Goal: Task Accomplishment & Management: Complete application form

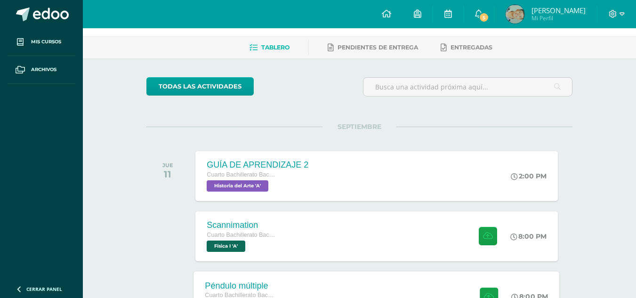
scroll to position [141, 0]
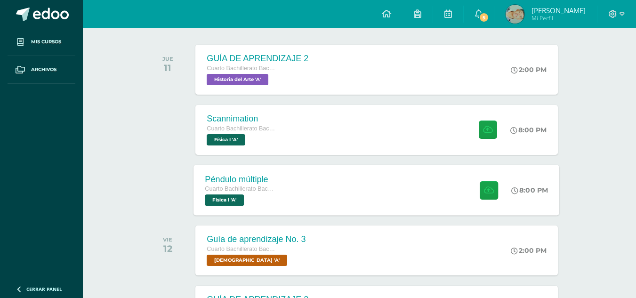
click at [347, 179] on div "Péndulo múltiple Cuarto Bachillerato Bachillerato en CCLL con Orientación en Di…" at bounding box center [377, 190] width 366 height 50
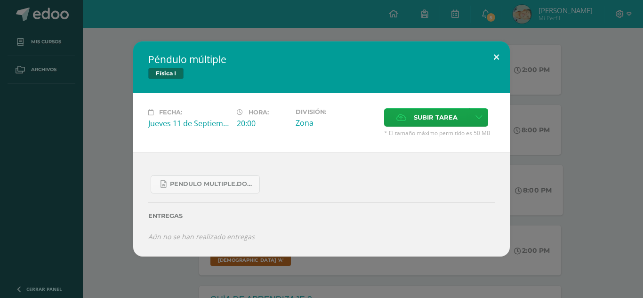
drag, startPoint x: 494, startPoint y: 59, endPoint x: 511, endPoint y: 26, distance: 37.5
click at [494, 59] on button at bounding box center [496, 57] width 27 height 32
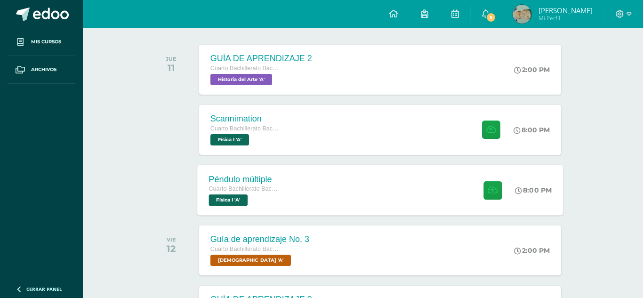
click at [500, 19] on div "Péndulo múltiple Física I Fecha: Jueves 11 de Septiembre Hora: 20:00 División: …" at bounding box center [321, 149] width 643 height 298
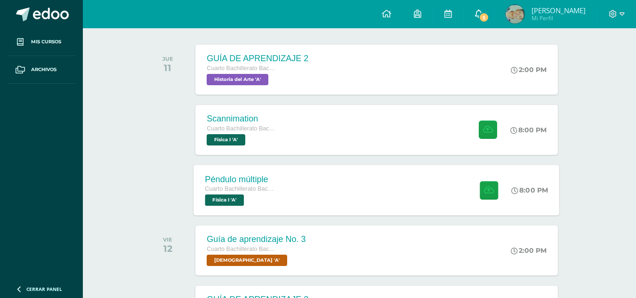
click at [489, 16] on span "5" at bounding box center [484, 17] width 10 height 10
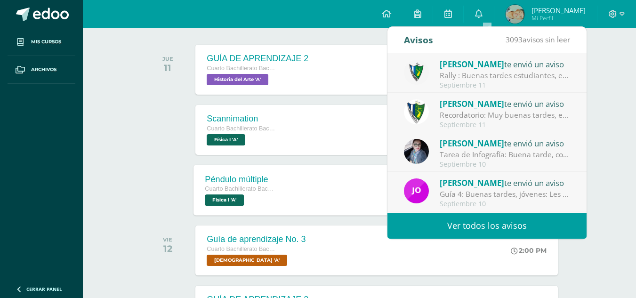
click at [528, 72] on div "Rally : Buenas tardes estudiantes, es un gusto saludarlos. Por este medio se in…" at bounding box center [505, 75] width 131 height 11
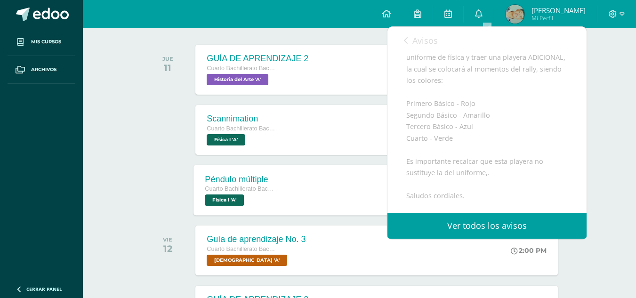
click at [419, 43] on span "Avisos" at bounding box center [424, 40] width 25 height 11
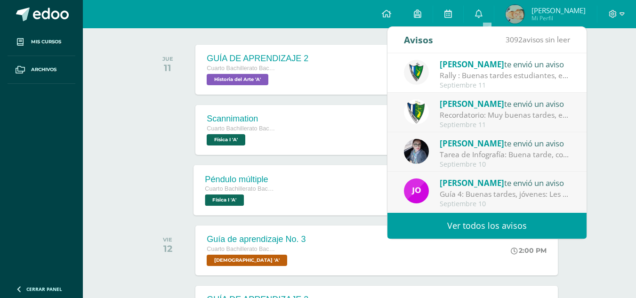
click at [514, 122] on div "Septiembre 11" at bounding box center [505, 125] width 131 height 8
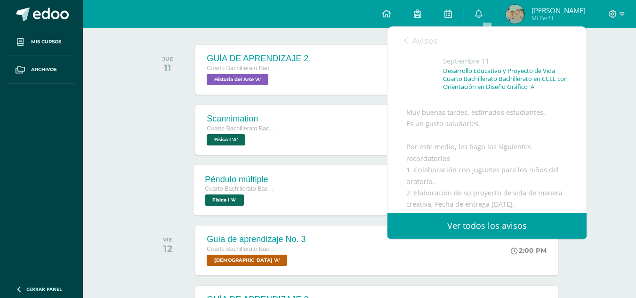
scroll to position [47, 0]
click at [427, 41] on span "Avisos" at bounding box center [424, 40] width 25 height 11
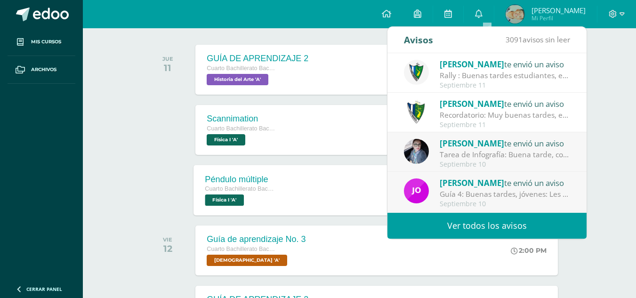
click at [152, 122] on div at bounding box center [170, 130] width 48 height 50
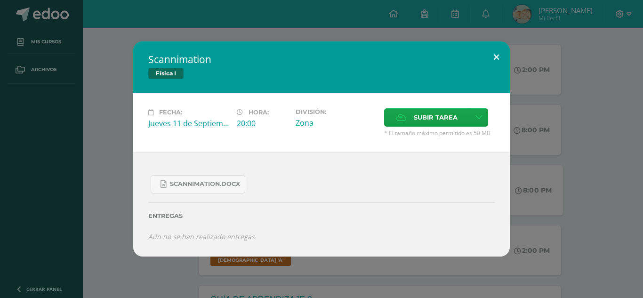
click at [493, 63] on button at bounding box center [496, 57] width 27 height 32
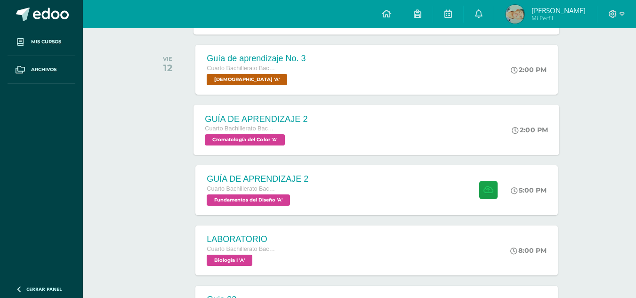
scroll to position [377, 0]
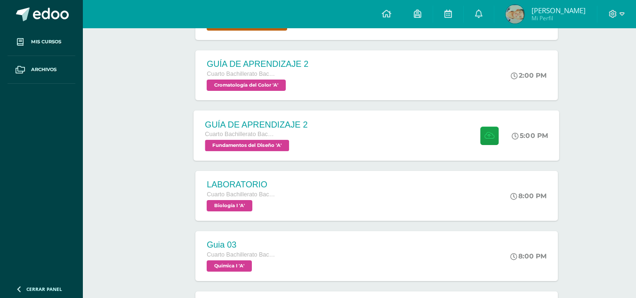
click at [451, 137] on div "GUÍA DE APRENDIZAJE 2 Cuarto Bachillerato Bachillerato en CCLL con Orientación …" at bounding box center [377, 135] width 366 height 50
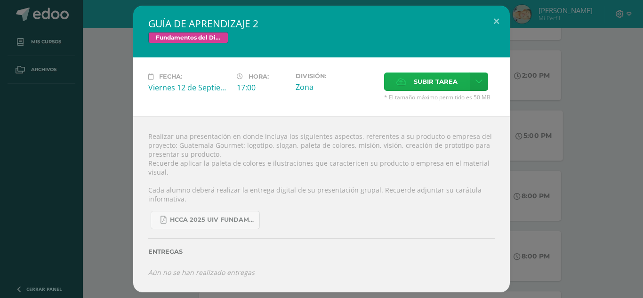
click at [431, 75] on span "Subir tarea" at bounding box center [436, 81] width 44 height 17
click at [0, 0] on input "Subir tarea" at bounding box center [0, 0] width 0 height 0
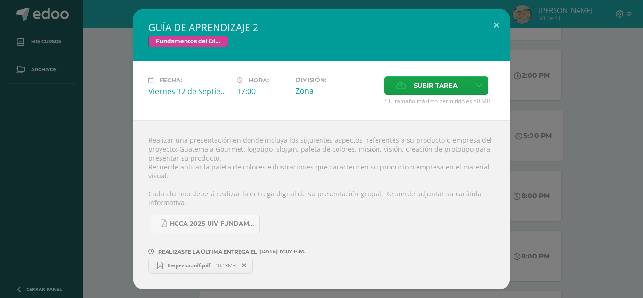
click at [196, 265] on span "Empresa.pdf.pdf" at bounding box center [189, 265] width 52 height 7
click at [490, 1] on div "GUÍA DE APRENDIZAJE 2 Fundamentos del Diseño Fecha: Viernes 12 de Septiembre Ho…" at bounding box center [321, 149] width 643 height 298
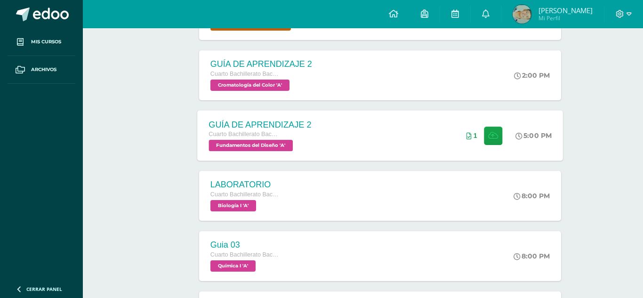
click at [499, 38] on div "GUÍA DE APRENDIZAJE 2 Fundamentos del Diseño Fecha: Viernes 12 de Septiembre Ho…" at bounding box center [321, 149] width 635 height 280
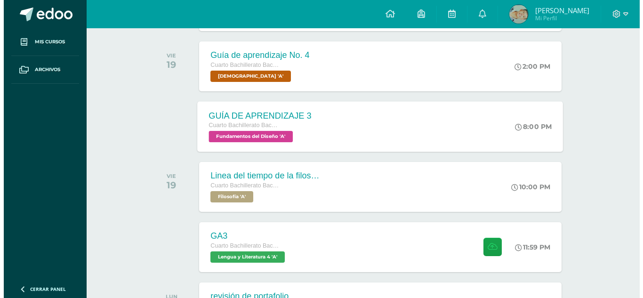
scroll to position [847, 0]
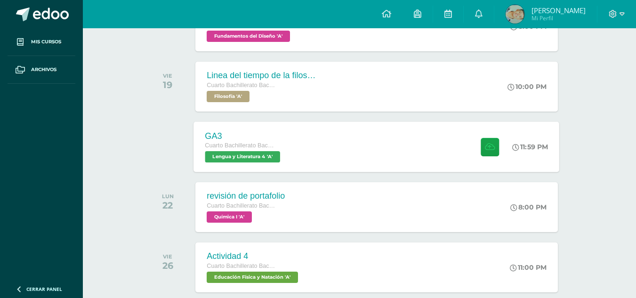
click at [452, 141] on div "GA3 Cuarto Bachillerato Bachillerato en CCLL con Orientación en Diseño Gráfico …" at bounding box center [377, 146] width 366 height 50
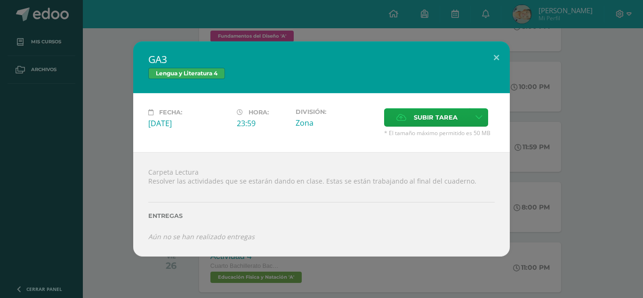
click at [514, 88] on div "GA3 Lengua y Literatura 4 Fecha: Viernes 19 de Septiembre Hora: 23:59 División:…" at bounding box center [321, 148] width 635 height 215
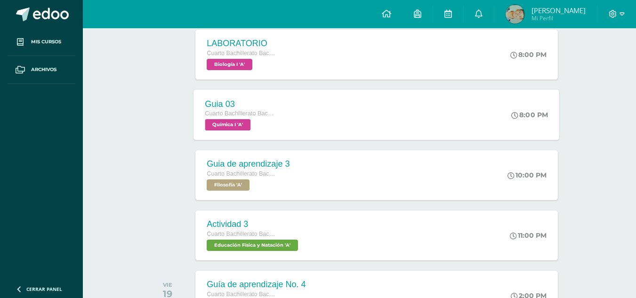
scroll to position [377, 0]
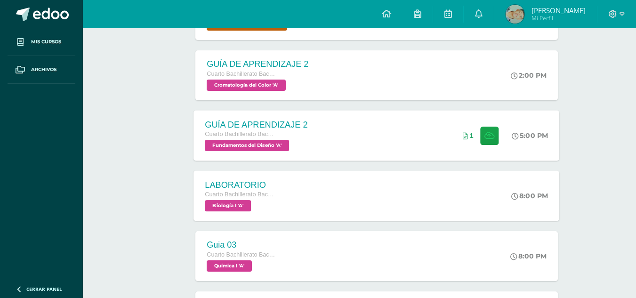
click at [400, 185] on div "LABORATORIO Cuarto Bachillerato Bachillerato en CCLL con Orientación en Diseño …" at bounding box center [377, 195] width 366 height 50
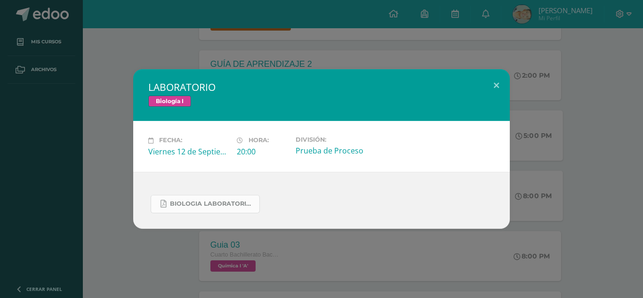
click at [219, 200] on span "BIOLOGIA LABORATORIO IV UNIDAD.pdf" at bounding box center [212, 204] width 85 height 8
click at [489, 91] on button at bounding box center [496, 85] width 27 height 32
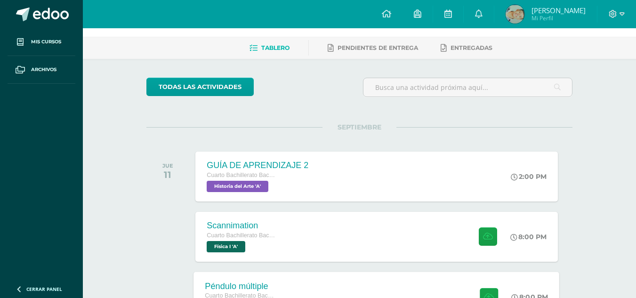
scroll to position [0, 0]
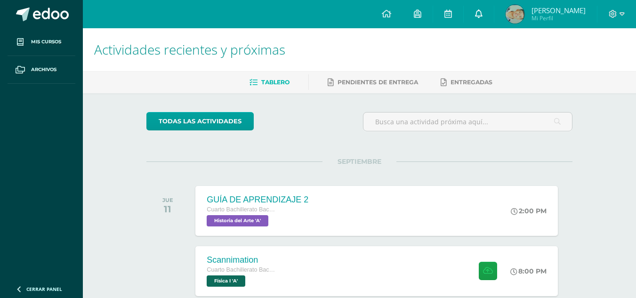
click at [494, 12] on link "0" at bounding box center [479, 14] width 30 height 28
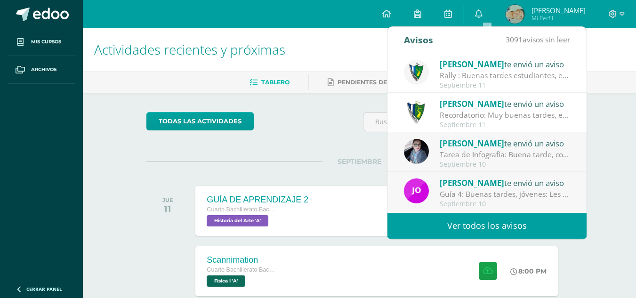
click at [484, 217] on link "Ver todos los avisos" at bounding box center [486, 226] width 199 height 26
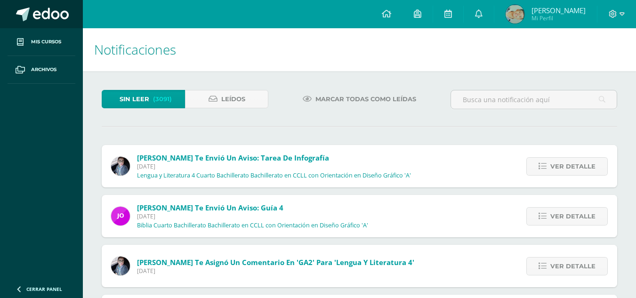
click at [64, 13] on span at bounding box center [51, 15] width 36 height 14
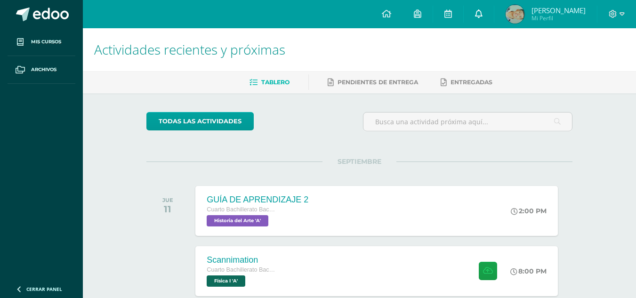
click at [494, 4] on link at bounding box center [479, 14] width 30 height 28
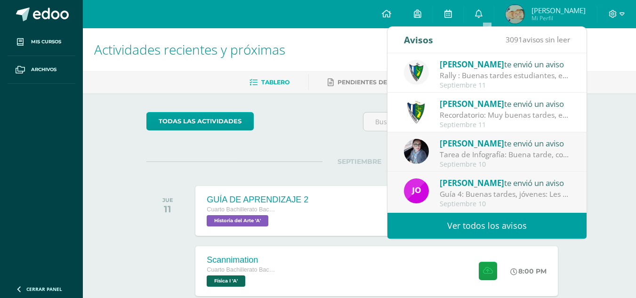
click at [492, 229] on link "Ver todos los avisos" at bounding box center [486, 226] width 199 height 26
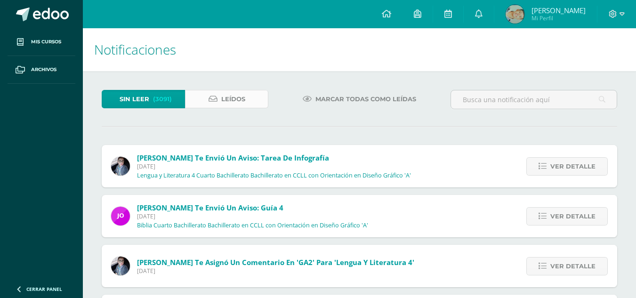
click at [247, 103] on link "Leídos" at bounding box center [226, 99] width 83 height 18
click at [242, 95] on span "Leídos" at bounding box center [233, 98] width 24 height 17
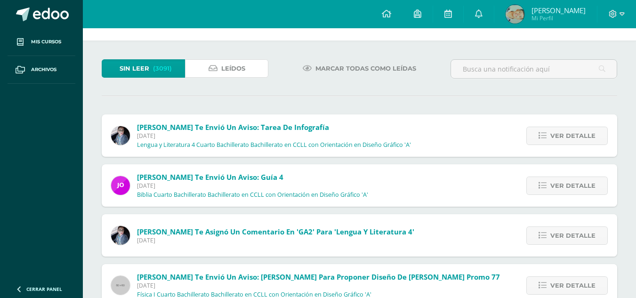
scroll to position [47, 0]
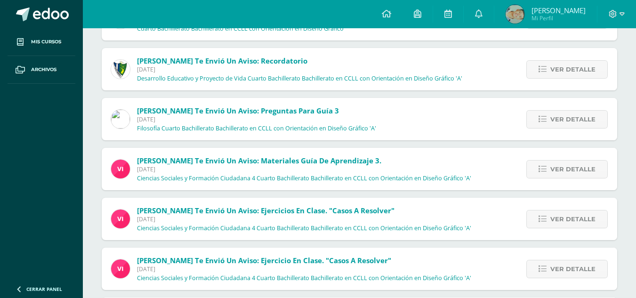
scroll to position [188, 0]
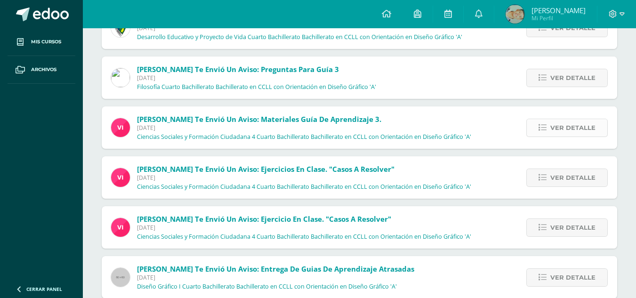
click at [565, 129] on span "Ver detalle" at bounding box center [572, 127] width 45 height 17
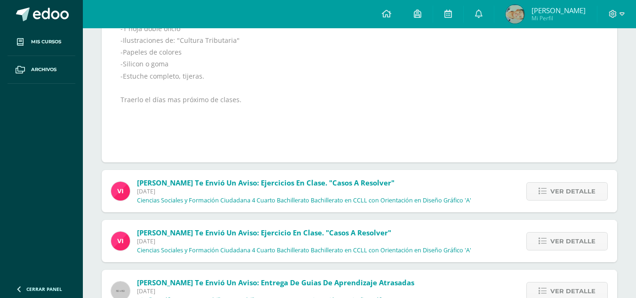
scroll to position [377, 0]
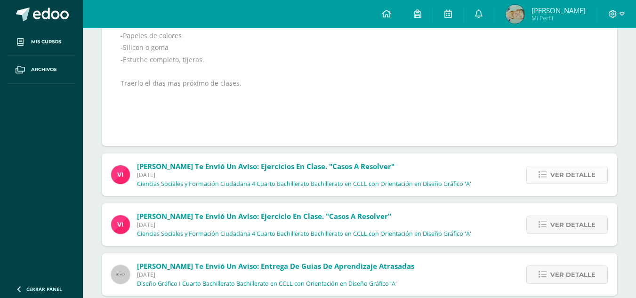
click at [556, 168] on span "Ver detalle" at bounding box center [572, 174] width 45 height 17
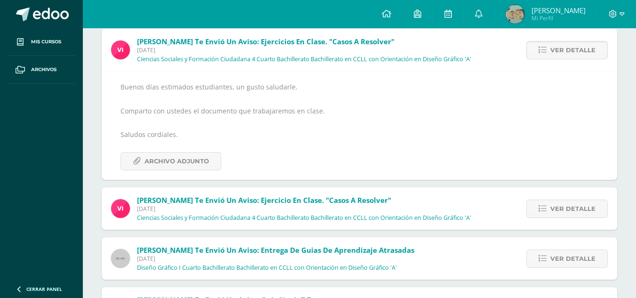
scroll to position [300, 0]
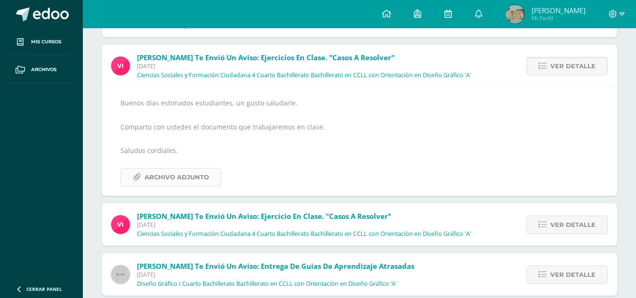
click at [199, 186] on link "Archivo Adjunto" at bounding box center [171, 177] width 101 height 18
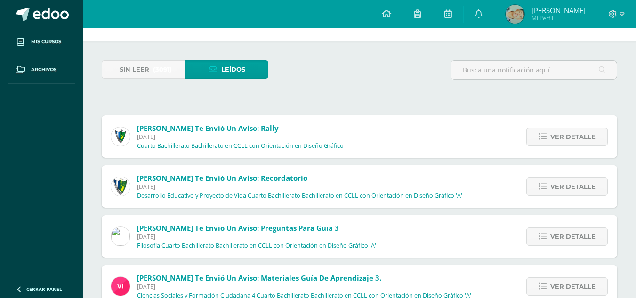
scroll to position [0, 0]
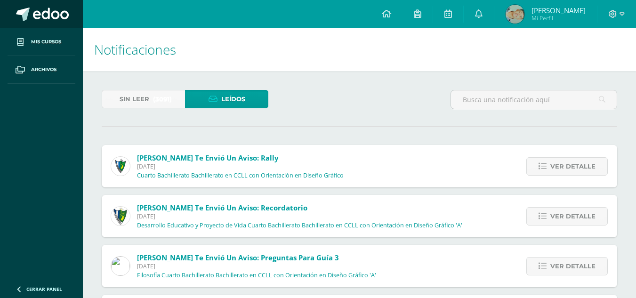
click at [46, 16] on span at bounding box center [51, 15] width 36 height 14
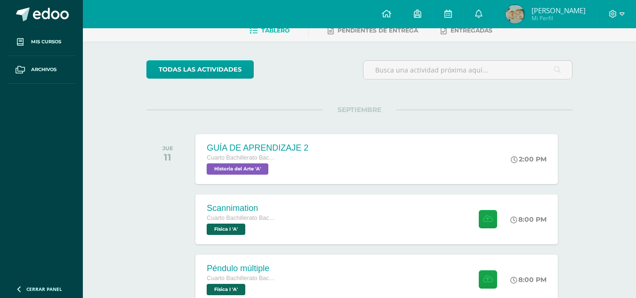
scroll to position [141, 0]
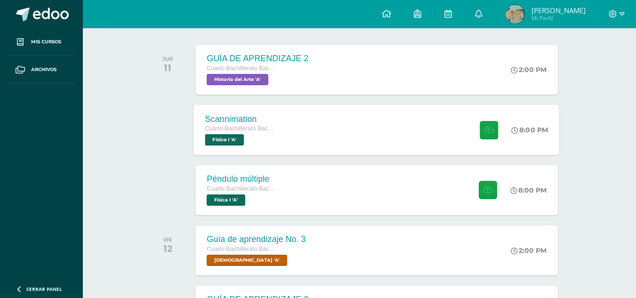
click at [374, 138] on div "Scannimation Cuarto Bachillerato Bachillerato en CCLL con Orientación en Diseño…" at bounding box center [377, 130] width 366 height 50
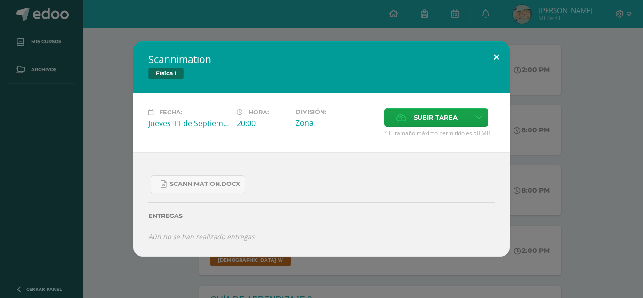
click at [483, 54] on div "Scannimation Física I Fecha: [DATE] Hora: 20:00 División: Zona Cancelar" at bounding box center [321, 148] width 377 height 215
click at [508, 60] on button at bounding box center [496, 57] width 27 height 32
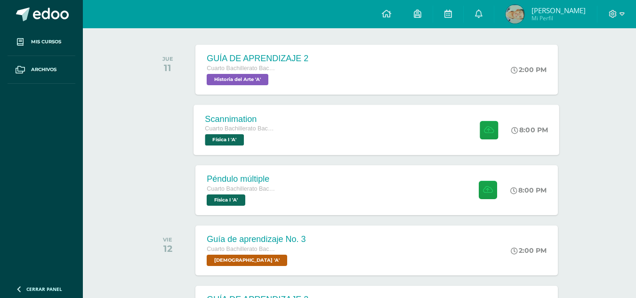
click at [319, 132] on div "Scannimation Cuarto Bachillerato Bachillerato en CCLL con Orientación en Diseño…" at bounding box center [377, 130] width 366 height 50
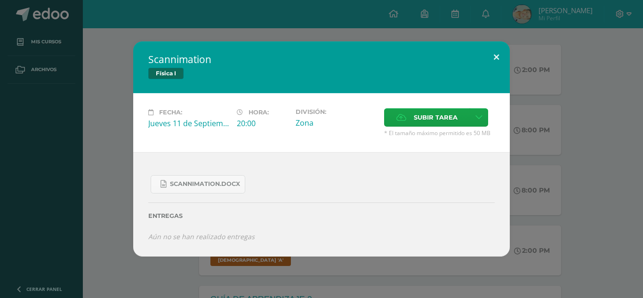
click at [494, 59] on button at bounding box center [496, 57] width 27 height 32
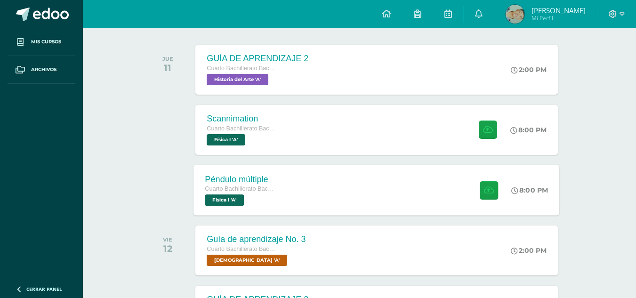
click at [418, 183] on div "Péndulo múltiple Cuarto Bachillerato Bachillerato en CCLL con Orientación en Di…" at bounding box center [377, 190] width 366 height 50
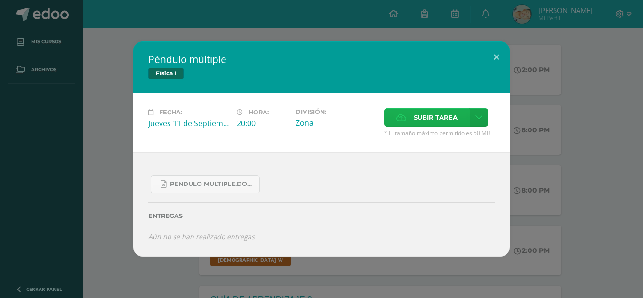
click at [435, 120] on span "Subir tarea" at bounding box center [436, 117] width 44 height 17
click at [0, 0] on input "Subir tarea" at bounding box center [0, 0] width 0 height 0
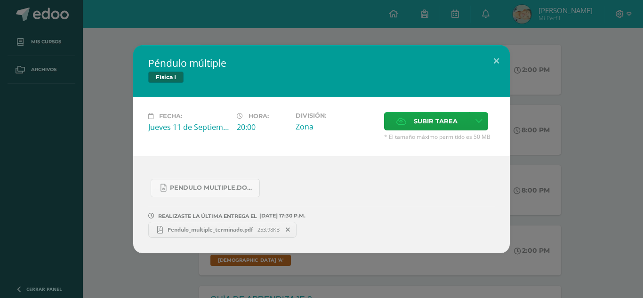
click at [202, 225] on link "Pendulo_multiple_terminado.pdf 253.98KB" at bounding box center [222, 230] width 148 height 16
click at [500, 71] on button at bounding box center [496, 61] width 27 height 32
